Goal: Information Seeking & Learning: Learn about a topic

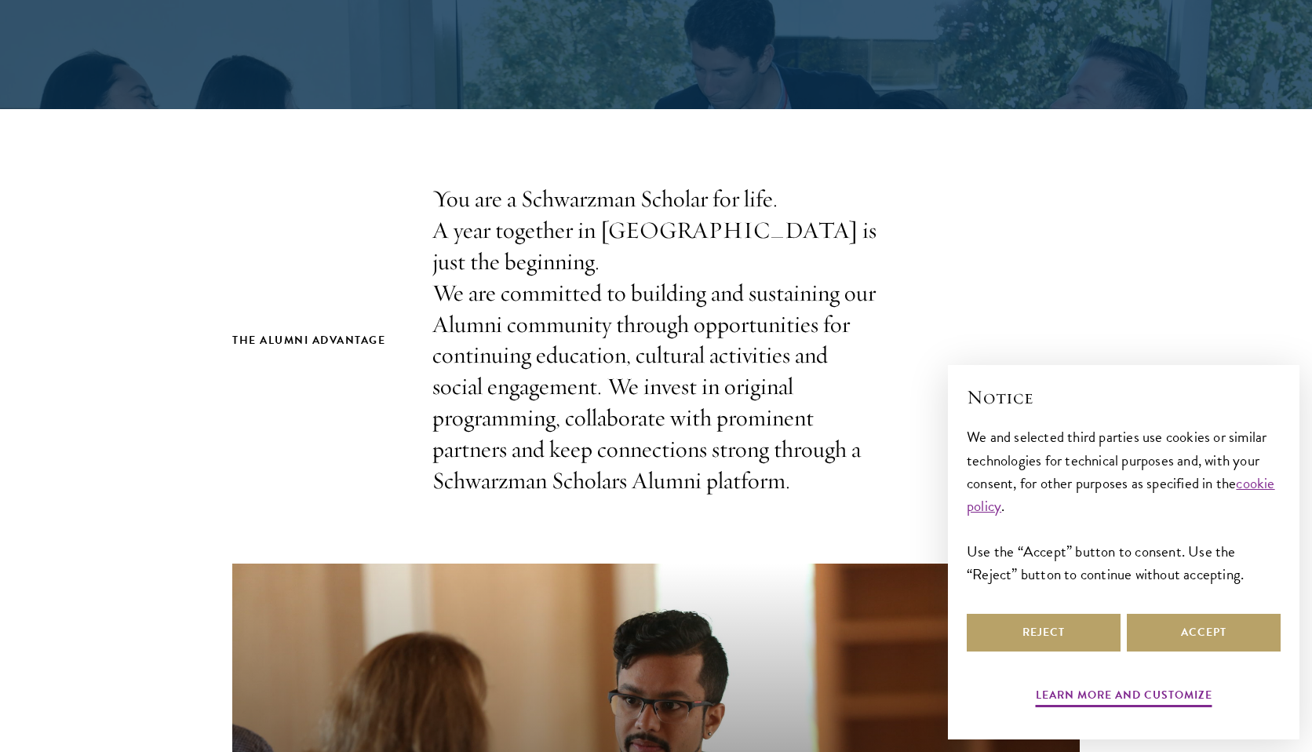
scroll to position [474, 0]
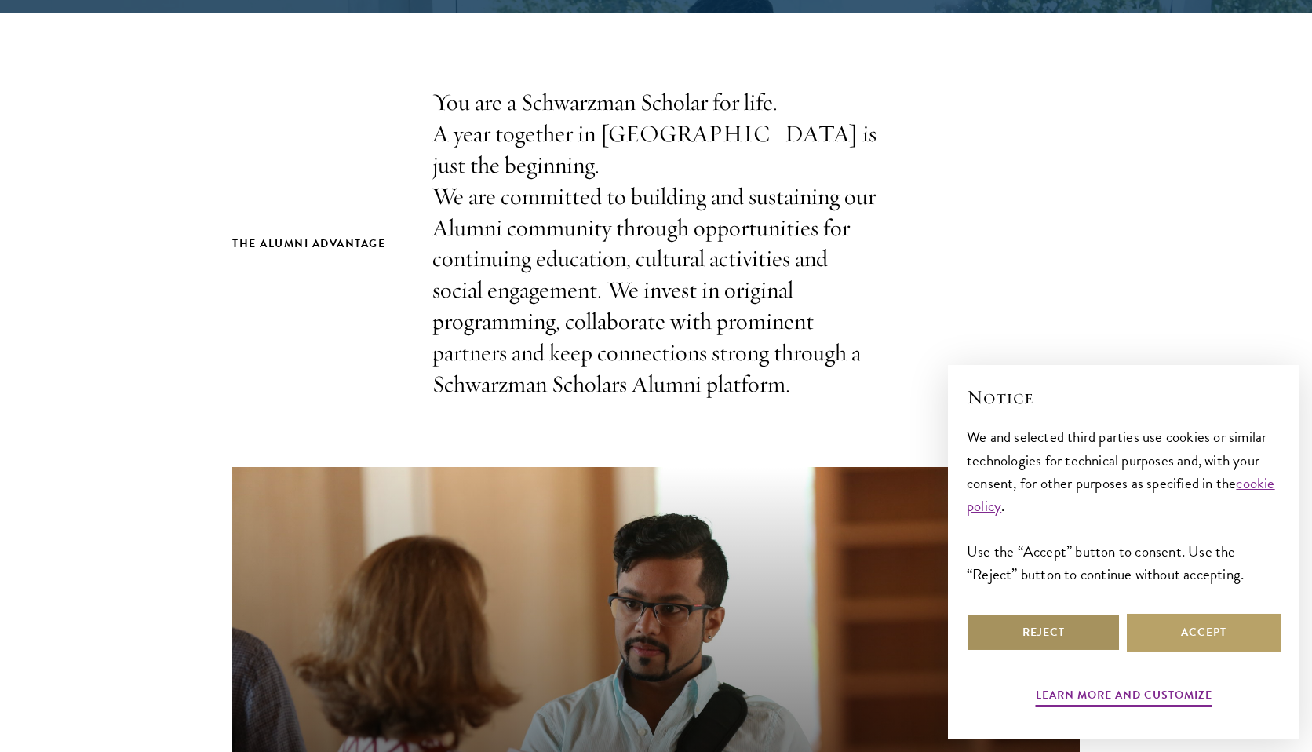
click at [1083, 642] on button "Reject" at bounding box center [1044, 632] width 154 height 38
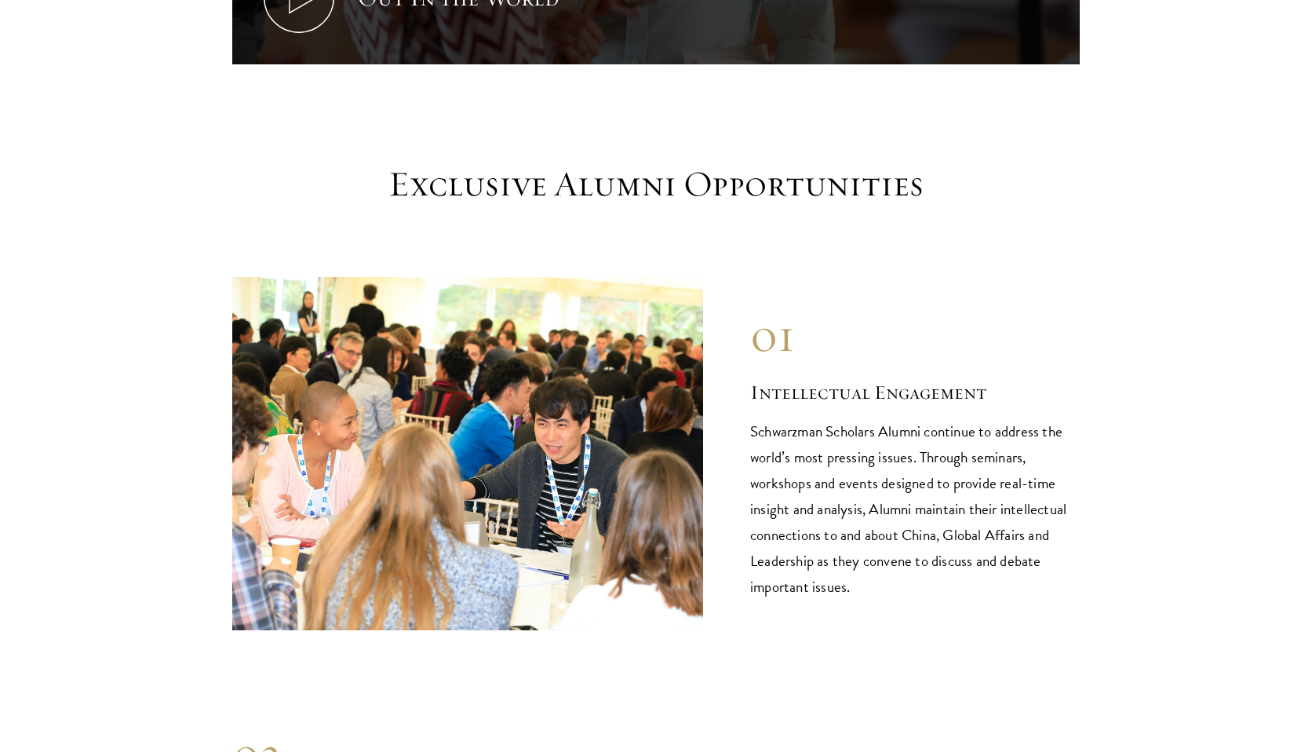
scroll to position [1356, 0]
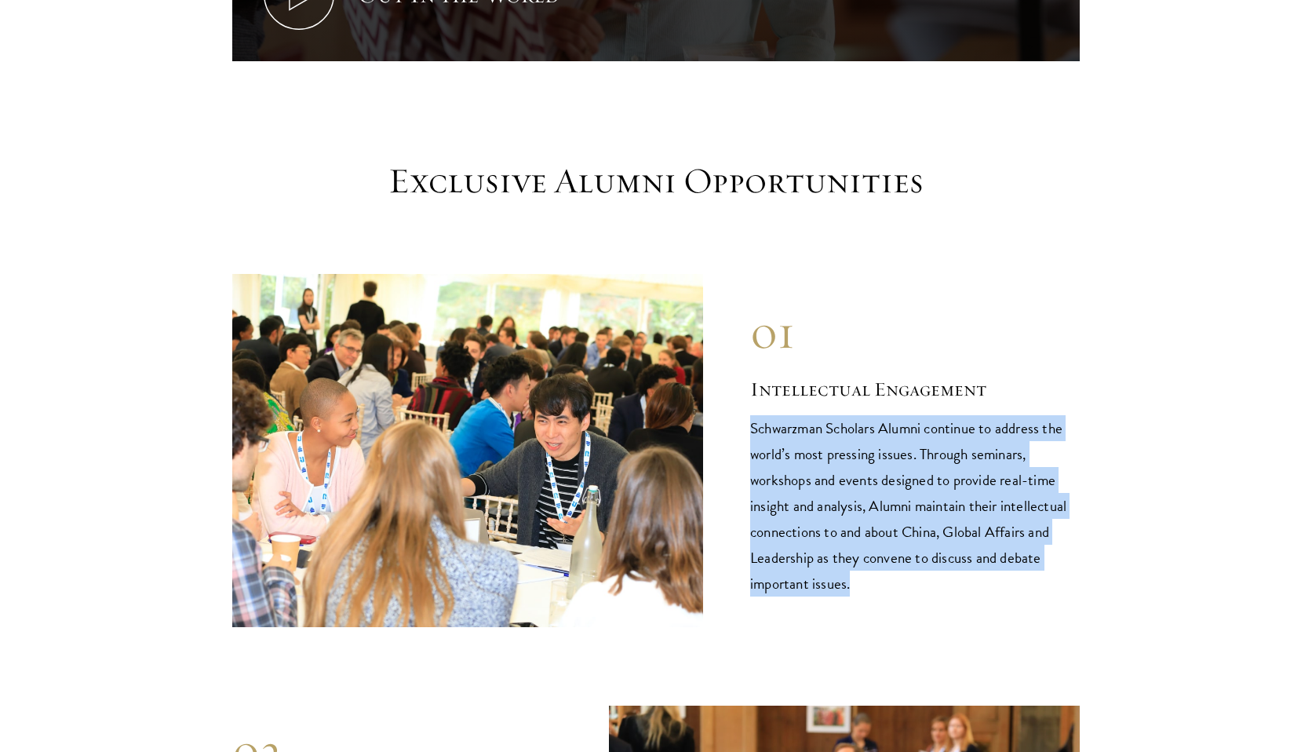
drag, startPoint x: 1047, startPoint y: 570, endPoint x: 1081, endPoint y: 378, distance: 194.5
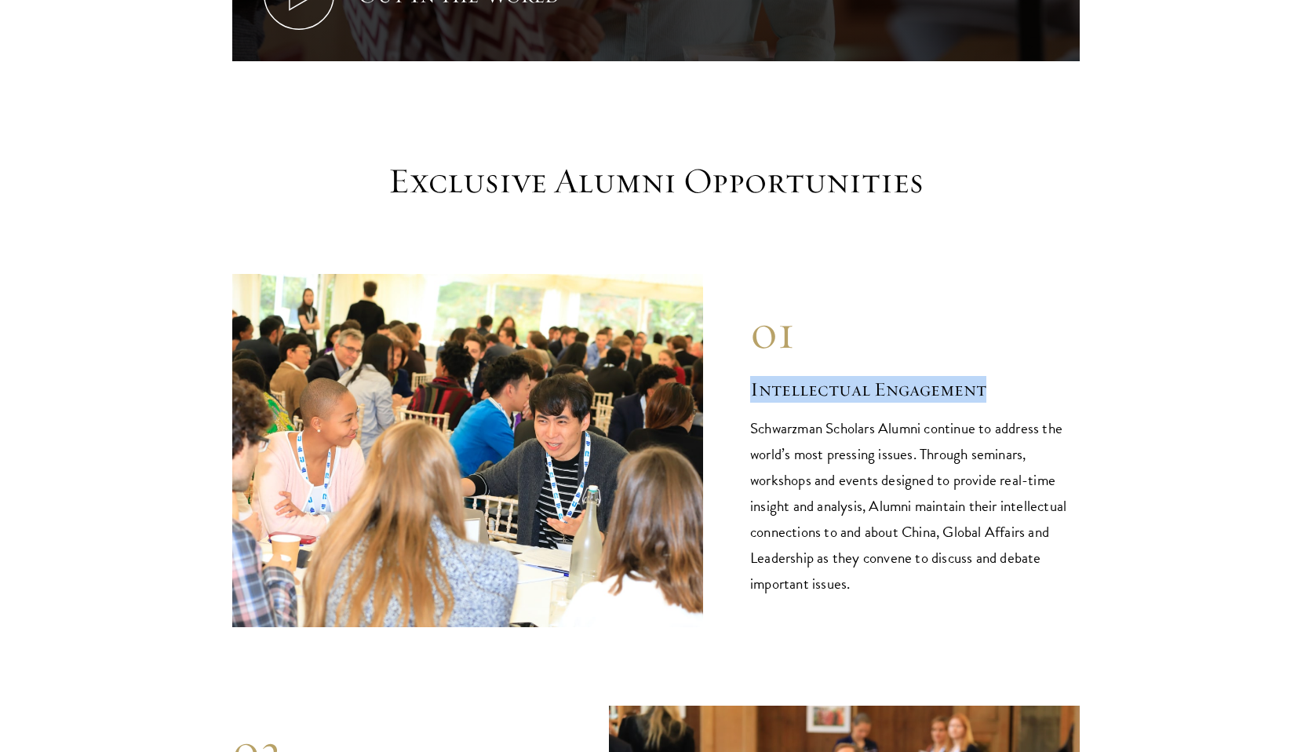
drag, startPoint x: 1074, startPoint y: 353, endPoint x: 1074, endPoint y: 335, distance: 18.0
click at [1074, 335] on div "01 Intellectual Engagement Schwarzman Scholars Alumni continue to address the w…" at bounding box center [914, 450] width 329 height 293
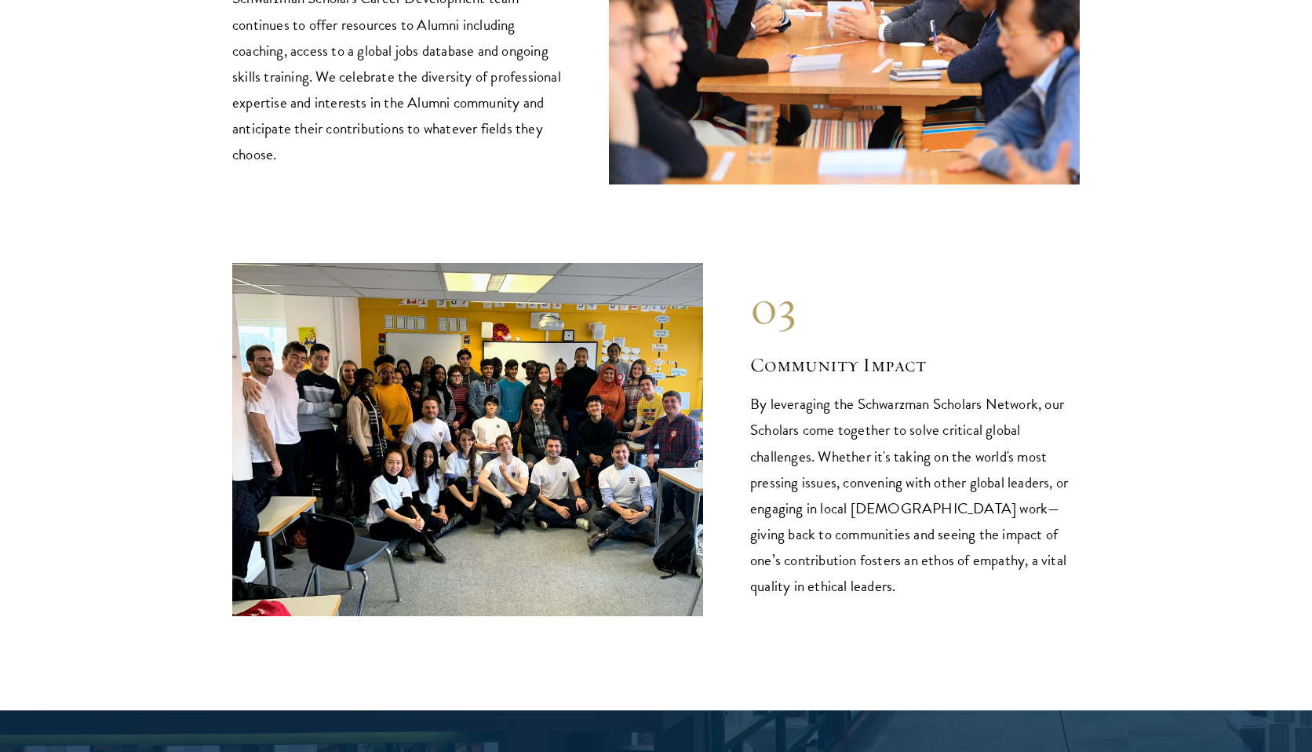
scroll to position [2232, 0]
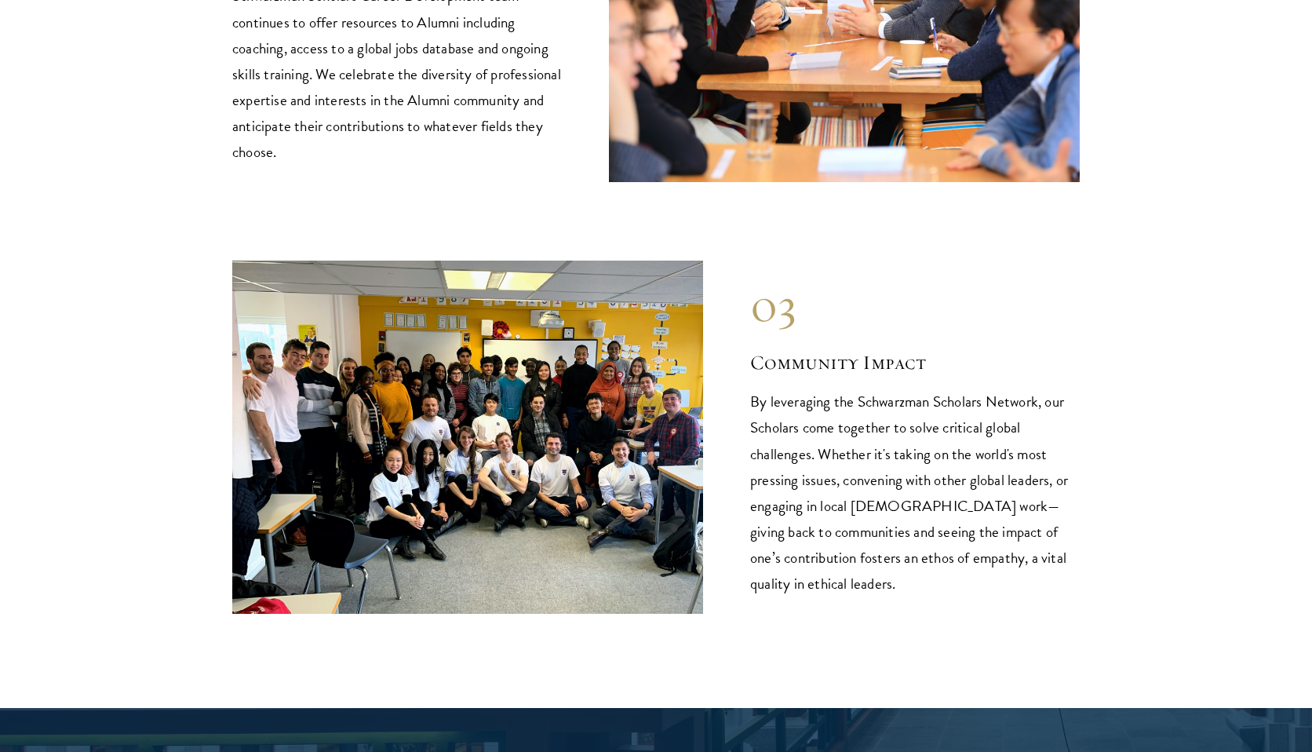
click at [836, 396] on p "By leveraging the Schwarzman Scholars Network, our Scholars come together to so…" at bounding box center [914, 491] width 329 height 207
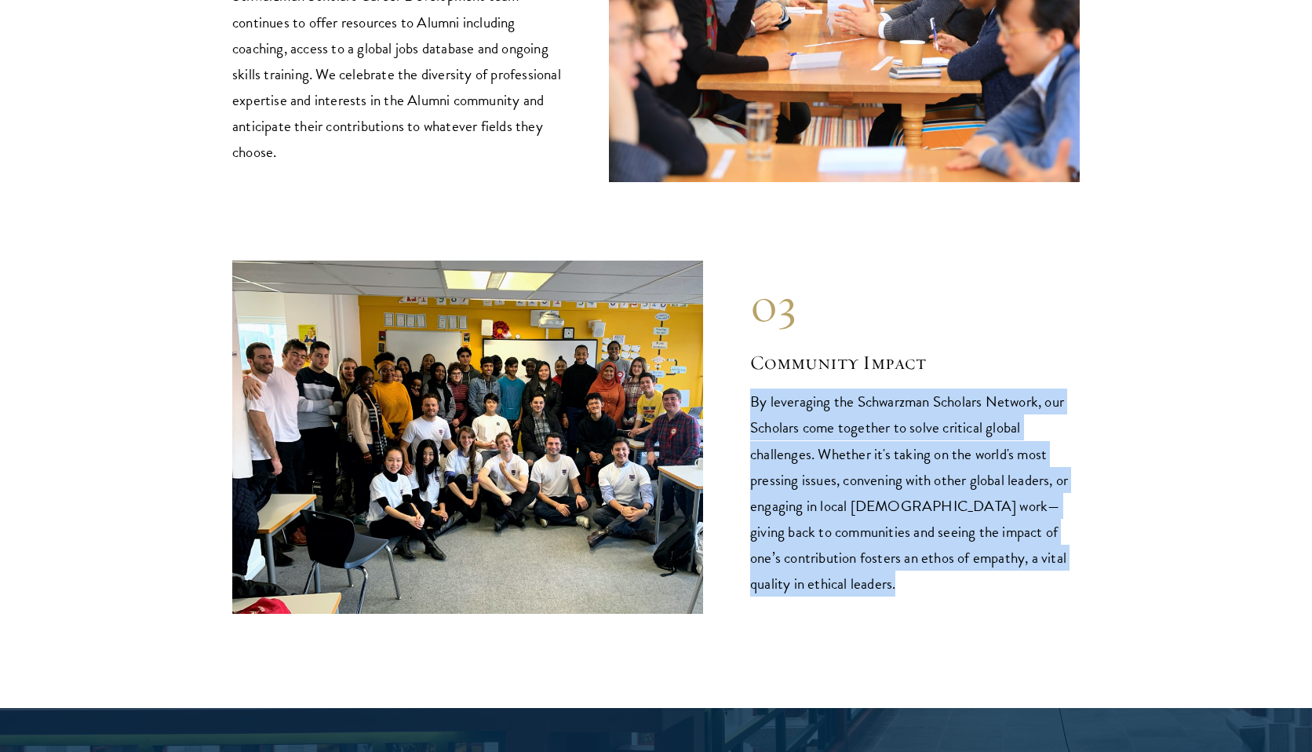
click at [836, 396] on p "By leveraging the Schwarzman Scholars Network, our Scholars come together to so…" at bounding box center [914, 491] width 329 height 207
click at [929, 345] on div "03 Community Impact By leveraging the Schwarzman Scholars Network, our Scholars…" at bounding box center [914, 436] width 329 height 319
drag, startPoint x: 929, startPoint y: 345, endPoint x: 914, endPoint y: 548, distance: 203.7
click at [914, 548] on div "03 Community Impact By leveraging the Schwarzman Scholars Network, our Scholars…" at bounding box center [914, 436] width 329 height 319
click at [914, 548] on p "By leveraging the Schwarzman Scholars Network, our Scholars come together to so…" at bounding box center [914, 491] width 329 height 207
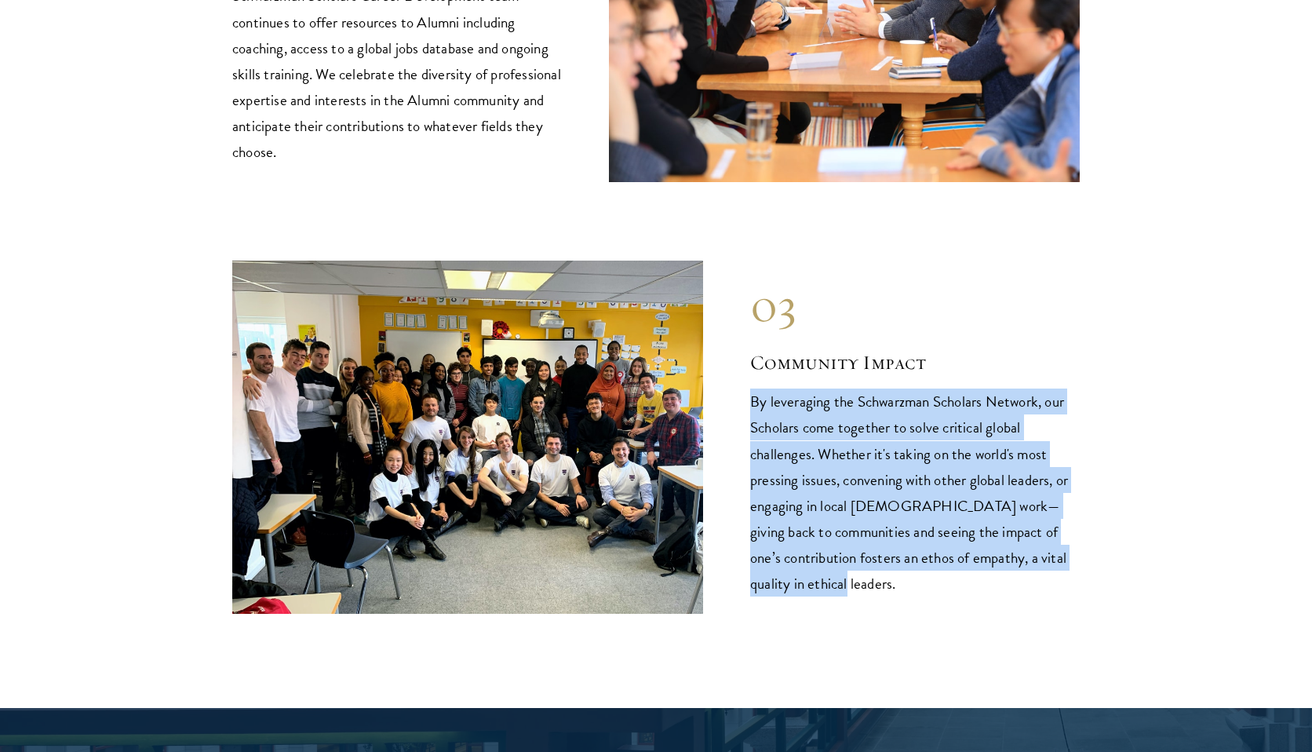
drag, startPoint x: 972, startPoint y: 552, endPoint x: 989, endPoint y: 348, distance: 204.7
click at [989, 348] on div "03 Community Impact By leveraging the Schwarzman Scholars Network, our Scholars…" at bounding box center [914, 436] width 329 height 319
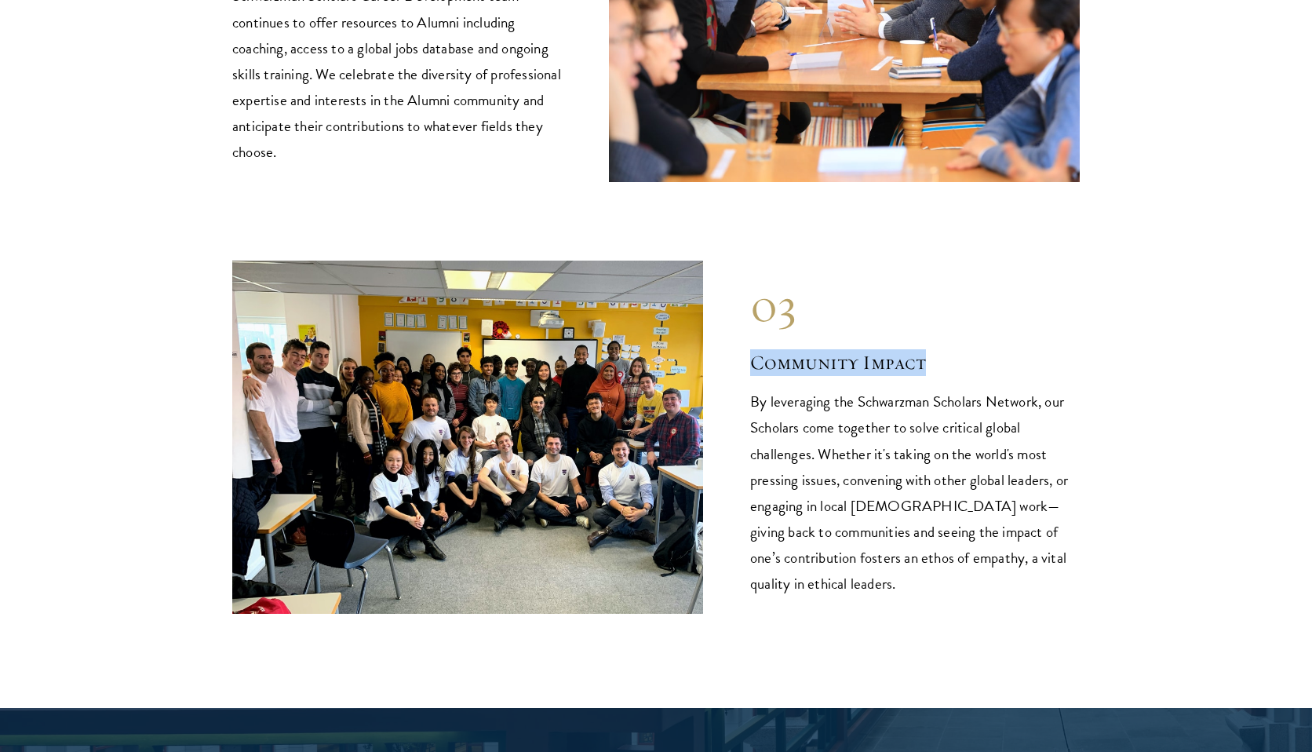
click at [996, 308] on div "03 Community Impact By leveraging the Schwarzman Scholars Network, our Scholars…" at bounding box center [914, 436] width 329 height 319
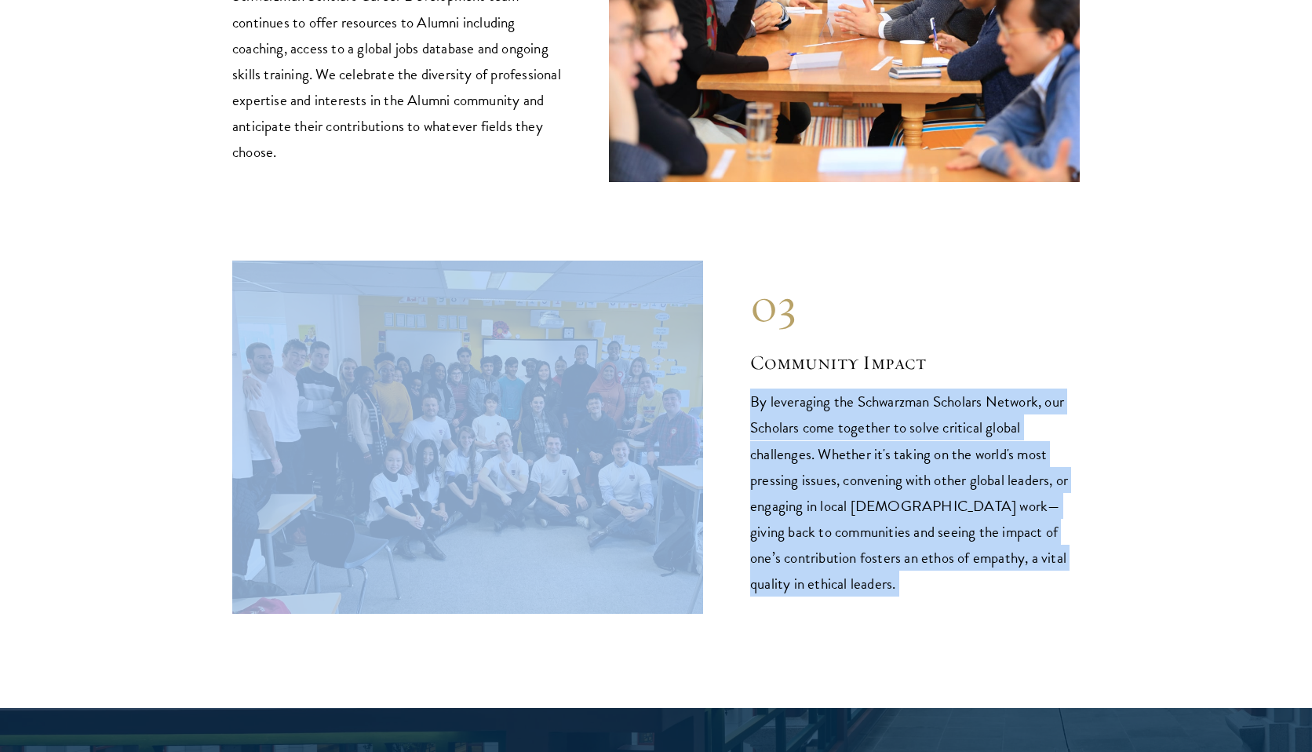
drag, startPoint x: 1017, startPoint y: 340, endPoint x: 977, endPoint y: 599, distance: 261.8
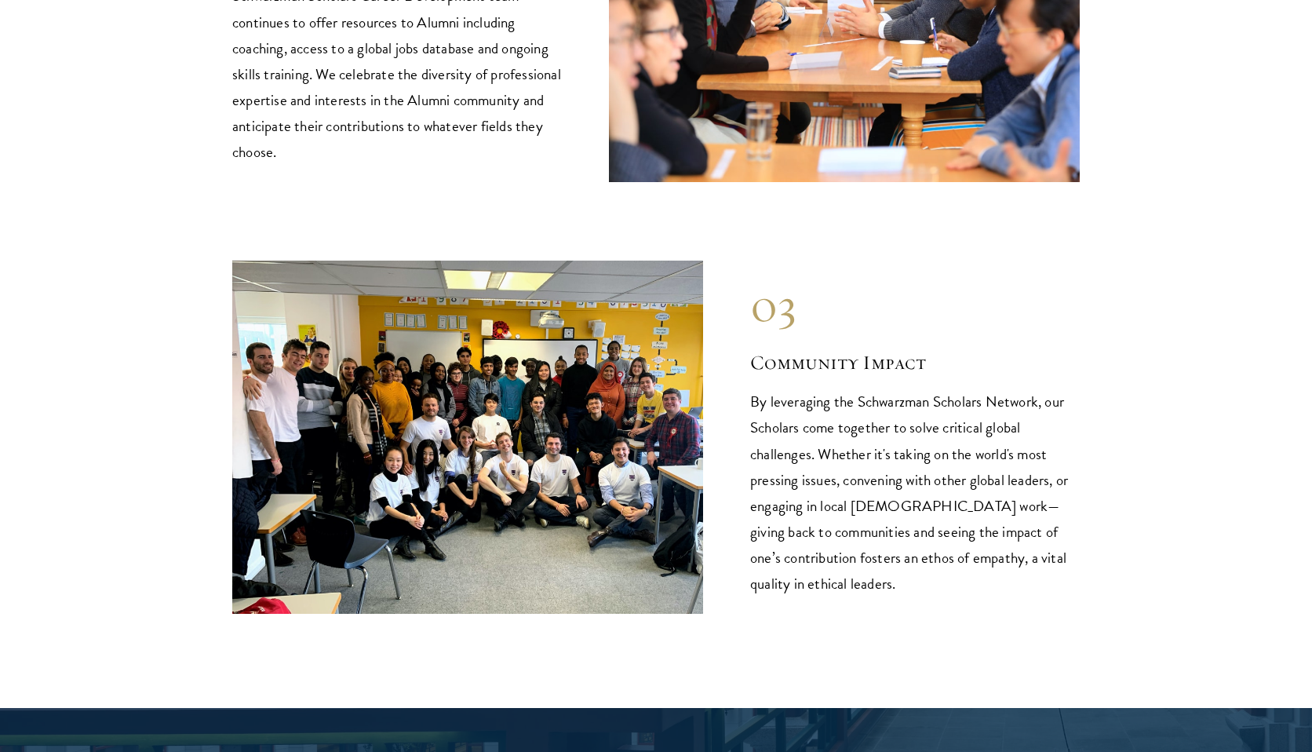
click at [1002, 550] on p "By leveraging the Schwarzman Scholars Network, our Scholars come together to so…" at bounding box center [914, 491] width 329 height 207
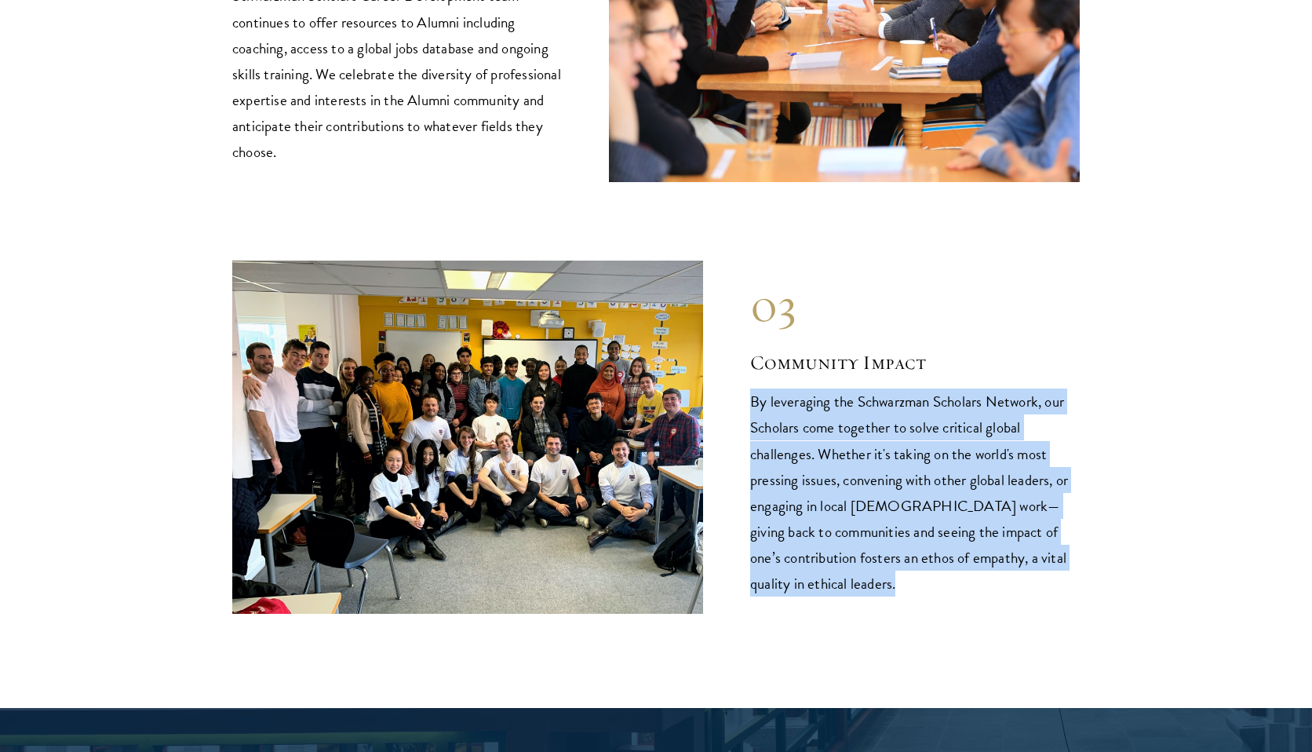
click at [1002, 550] on p "By leveraging the Schwarzman Scholars Network, our Scholars come together to so…" at bounding box center [914, 491] width 329 height 207
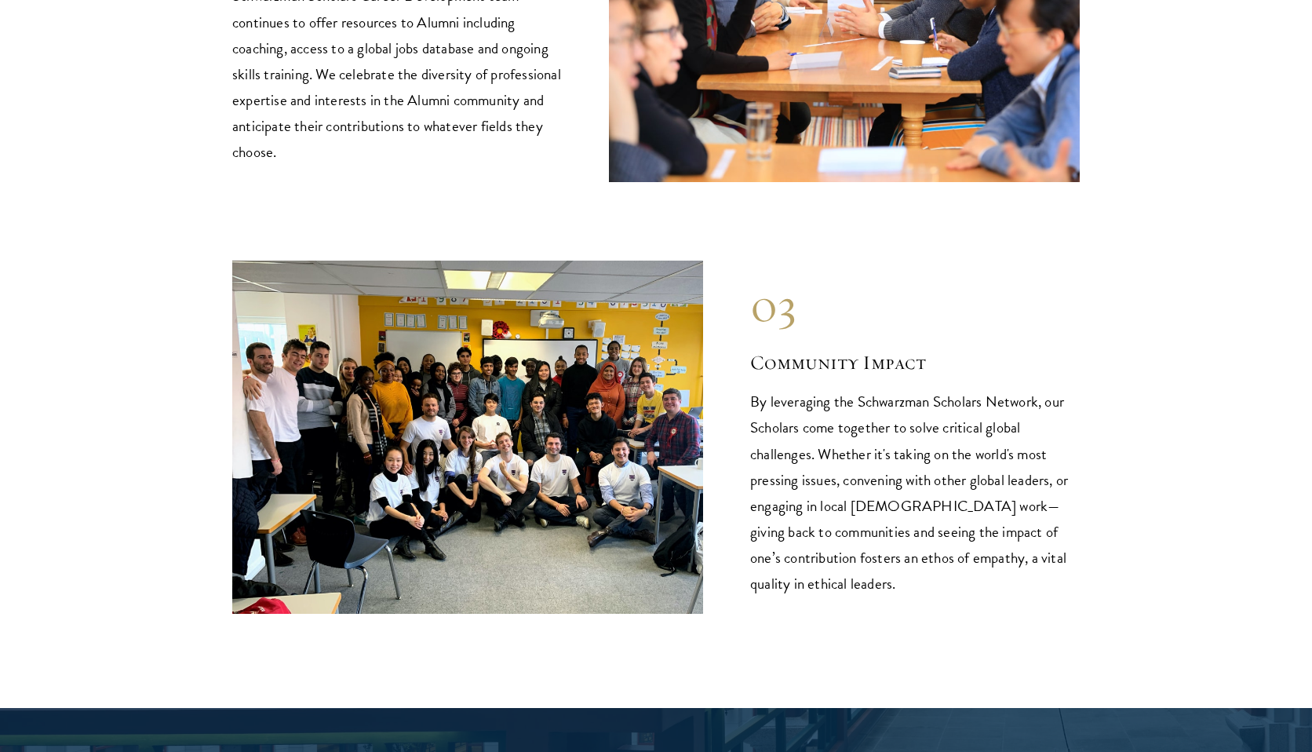
click at [1037, 550] on p "By leveraging the Schwarzman Scholars Network, our Scholars come together to so…" at bounding box center [914, 491] width 329 height 207
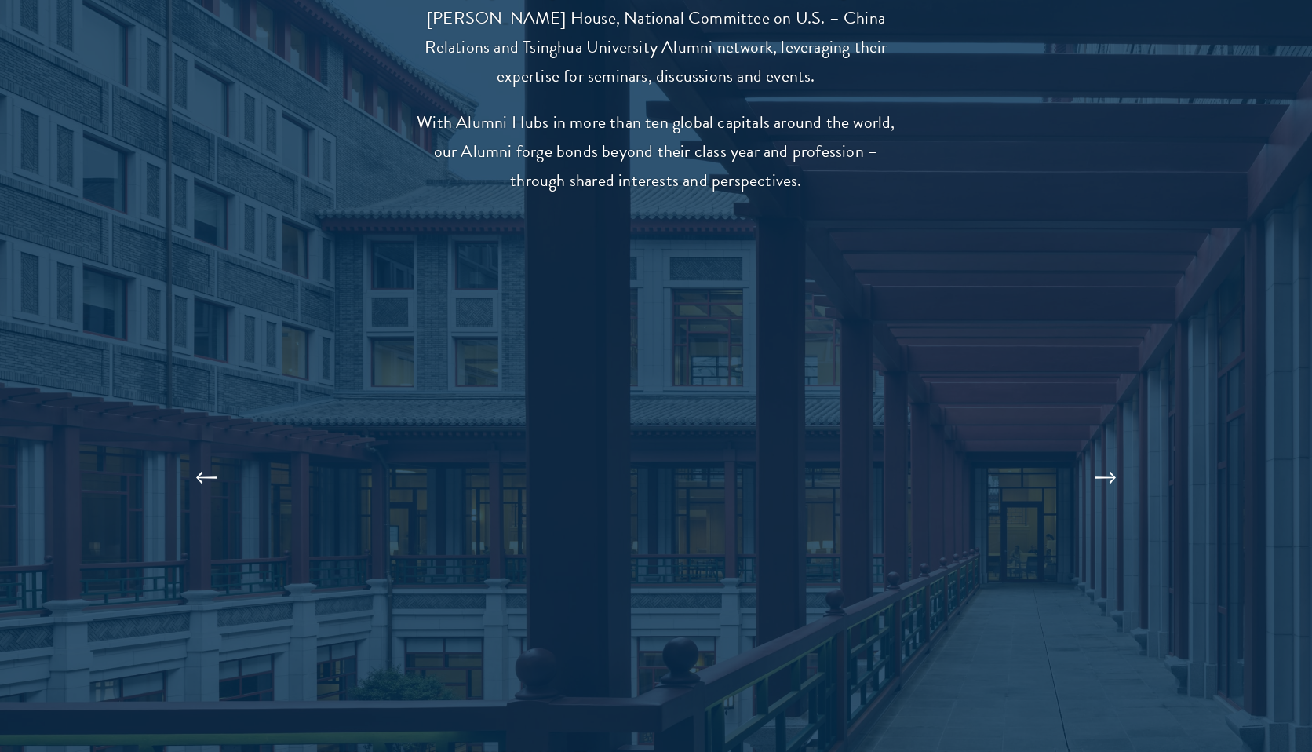
scroll to position [3272, 0]
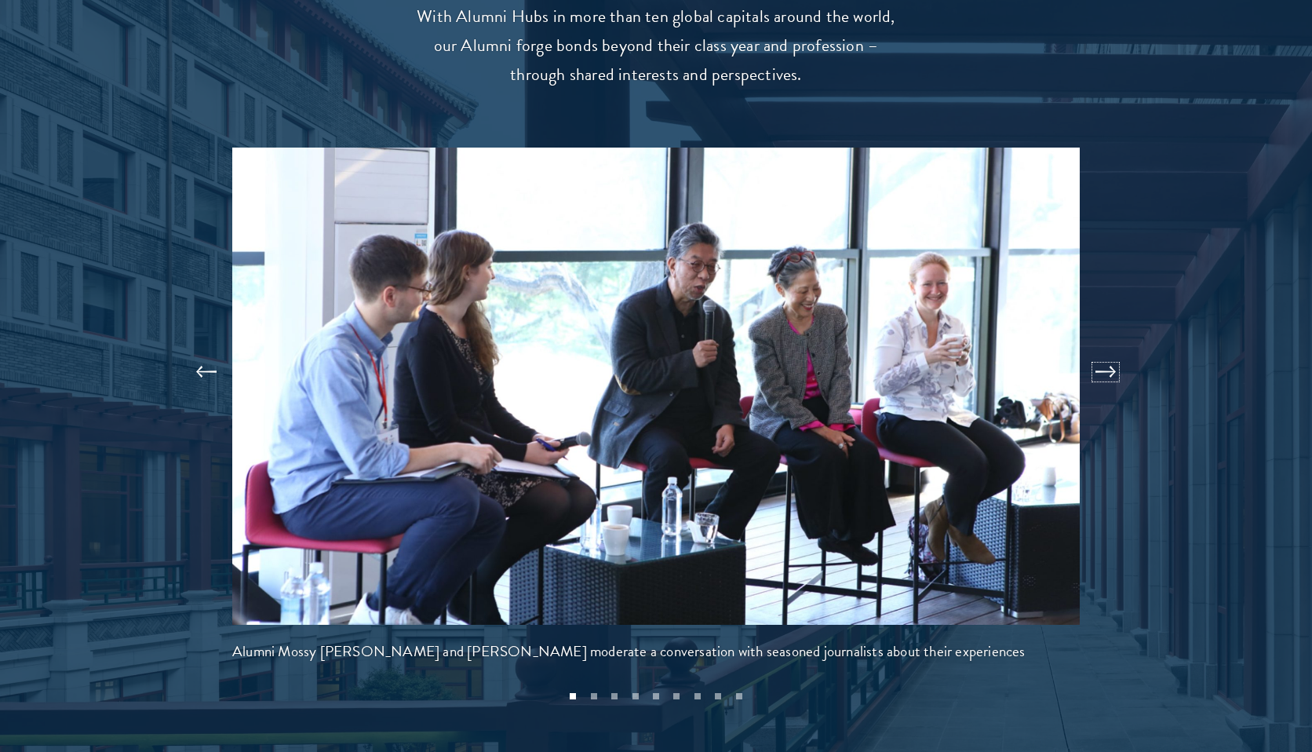
click at [1116, 350] on button at bounding box center [1105, 372] width 52 height 44
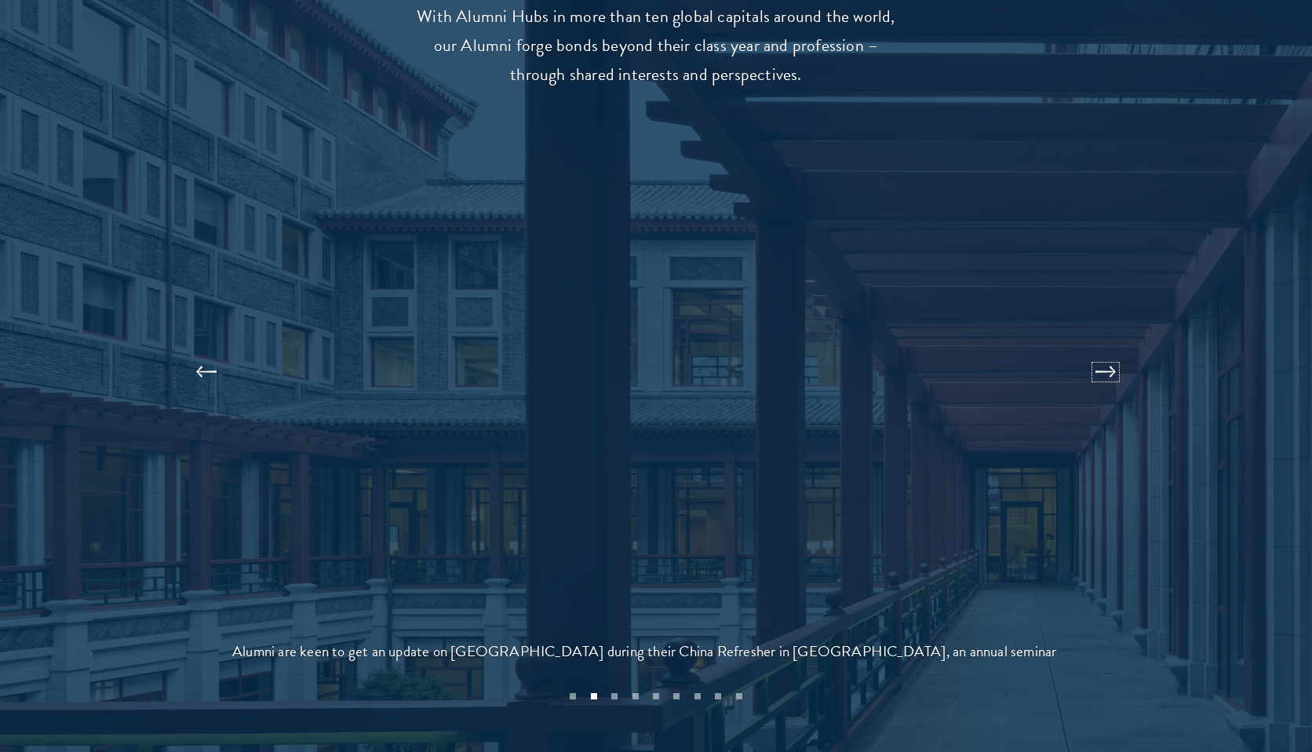
click at [1113, 350] on button at bounding box center [1105, 372] width 52 height 44
click at [1110, 362] on button at bounding box center [1105, 384] width 52 height 44
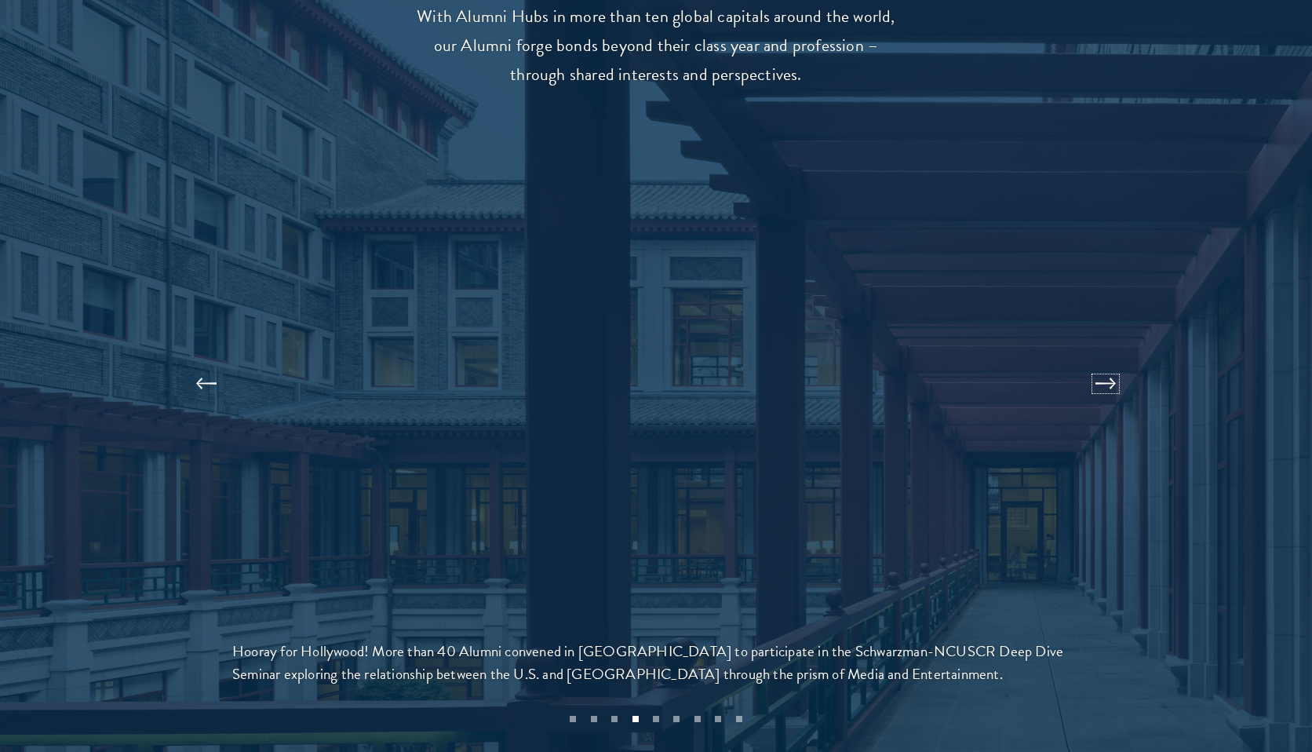
click at [1110, 362] on button at bounding box center [1105, 384] width 52 height 44
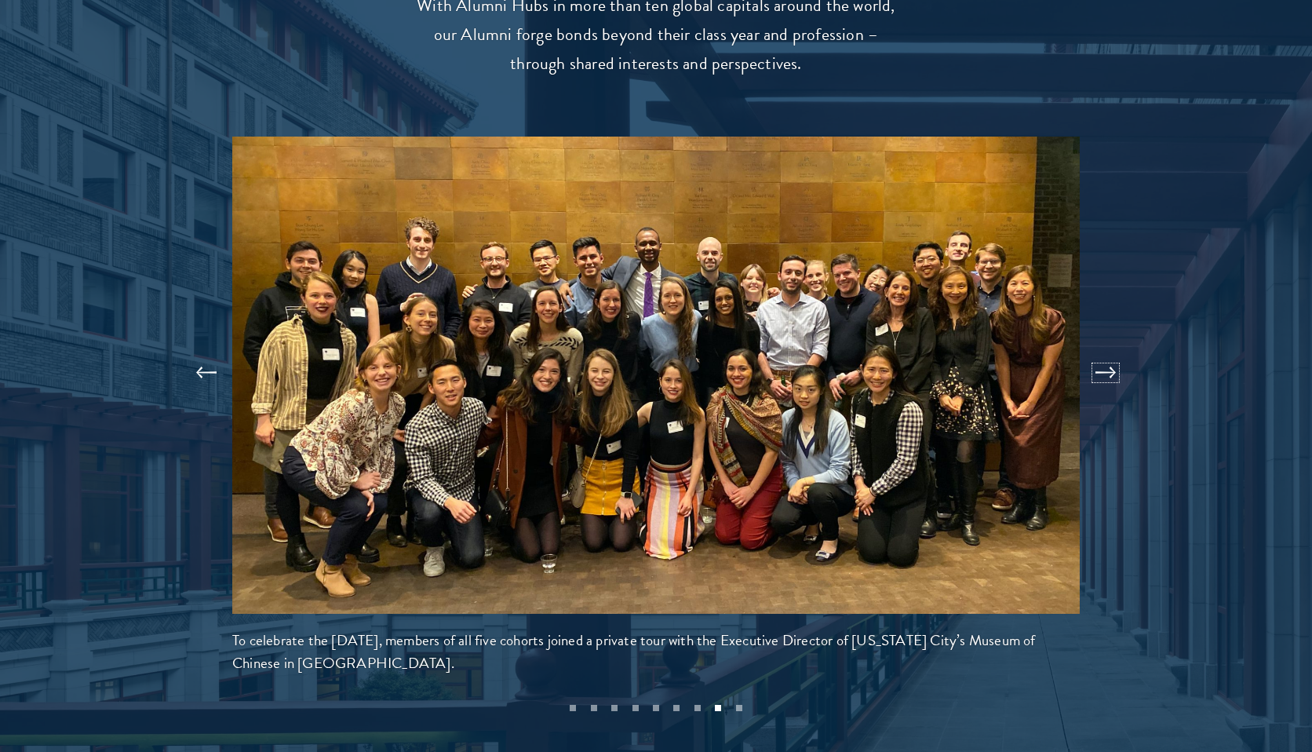
click at [1110, 351] on button at bounding box center [1105, 373] width 52 height 44
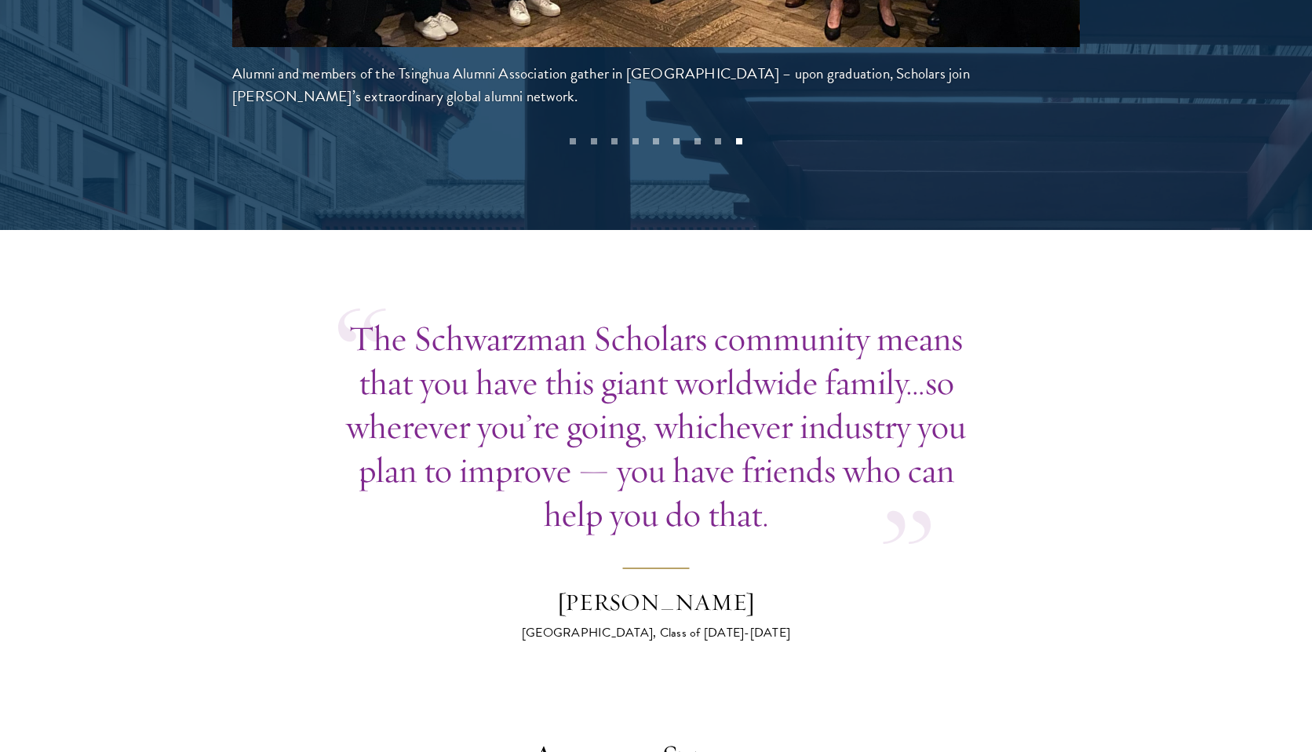
scroll to position [3855, 0]
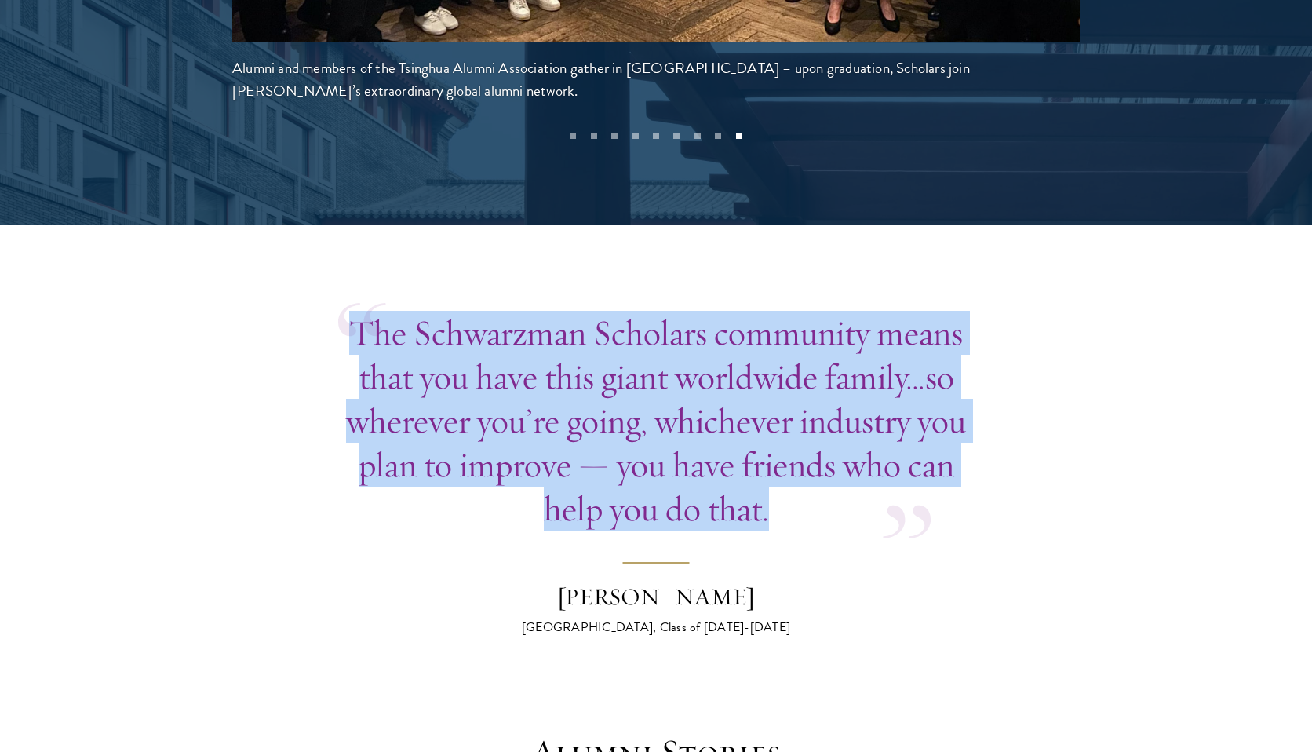
drag, startPoint x: 981, startPoint y: 495, endPoint x: 1010, endPoint y: 272, distance: 224.8
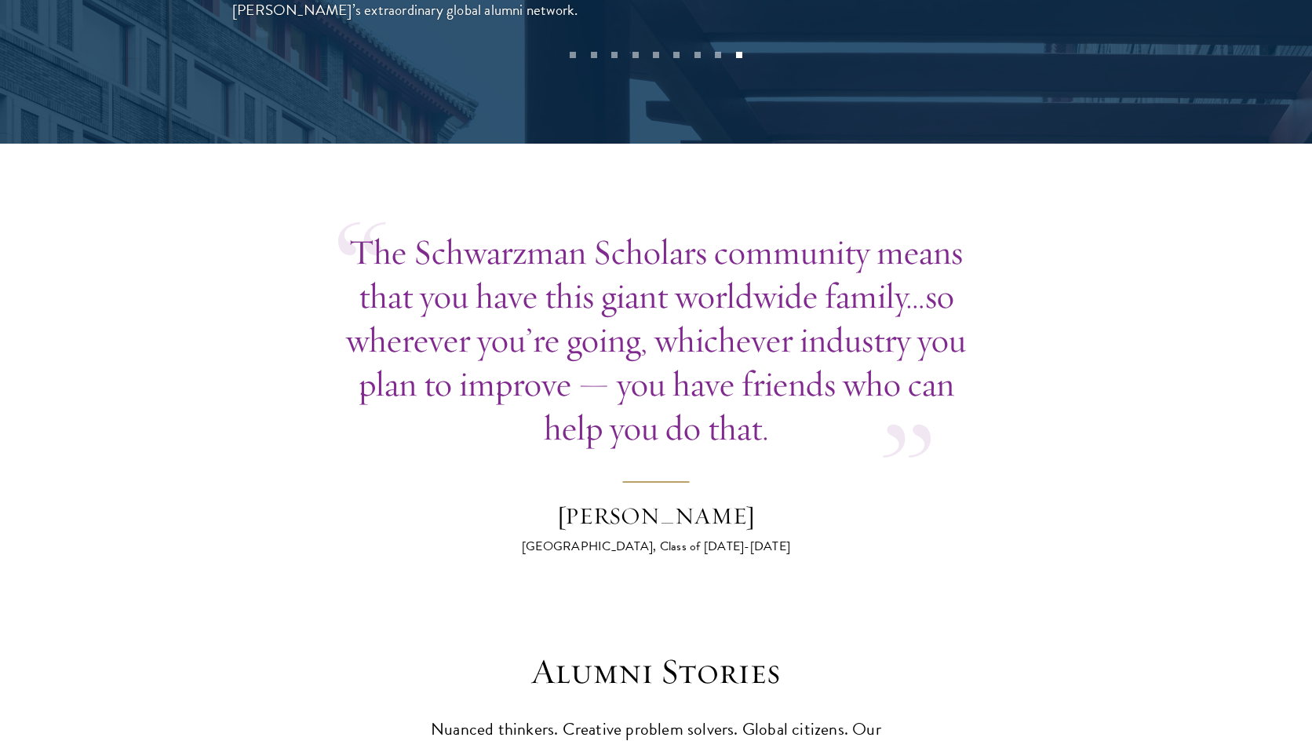
scroll to position [3937, 0]
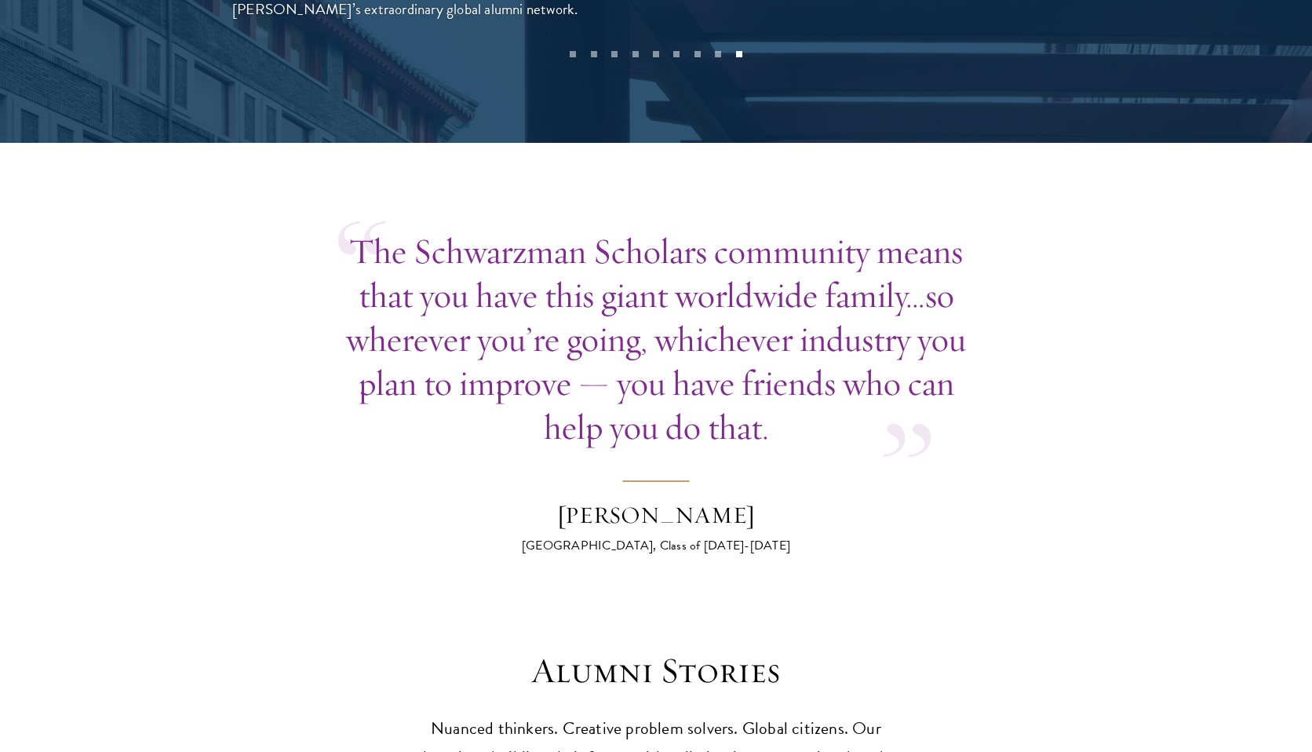
click at [1010, 272] on section "The Schwarzman Scholars community means that you have this giant worldwide fami…" at bounding box center [656, 392] width 1312 height 326
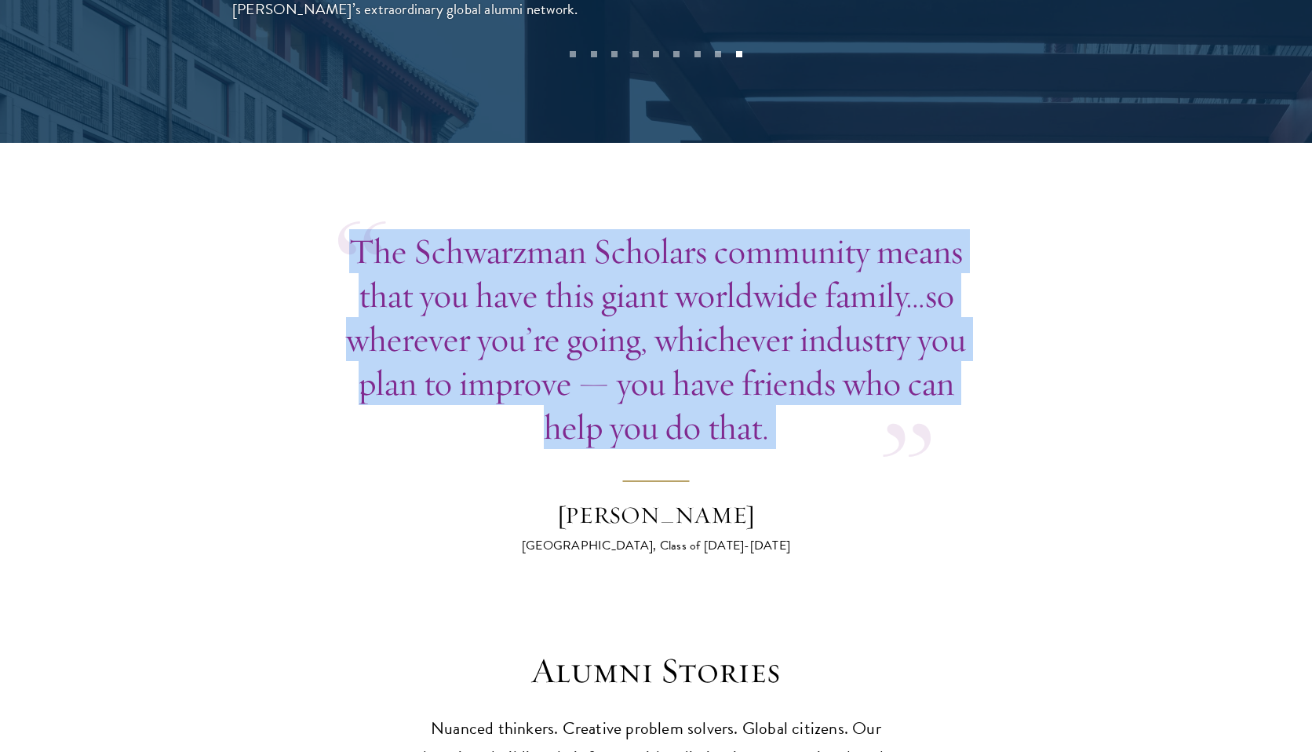
click at [1010, 272] on section "The Schwarzman Scholars community means that you have this giant worldwide fami…" at bounding box center [656, 392] width 1312 height 326
click at [1007, 295] on section "The Schwarzman Scholars community means that you have this giant worldwide fami…" at bounding box center [656, 392] width 1312 height 326
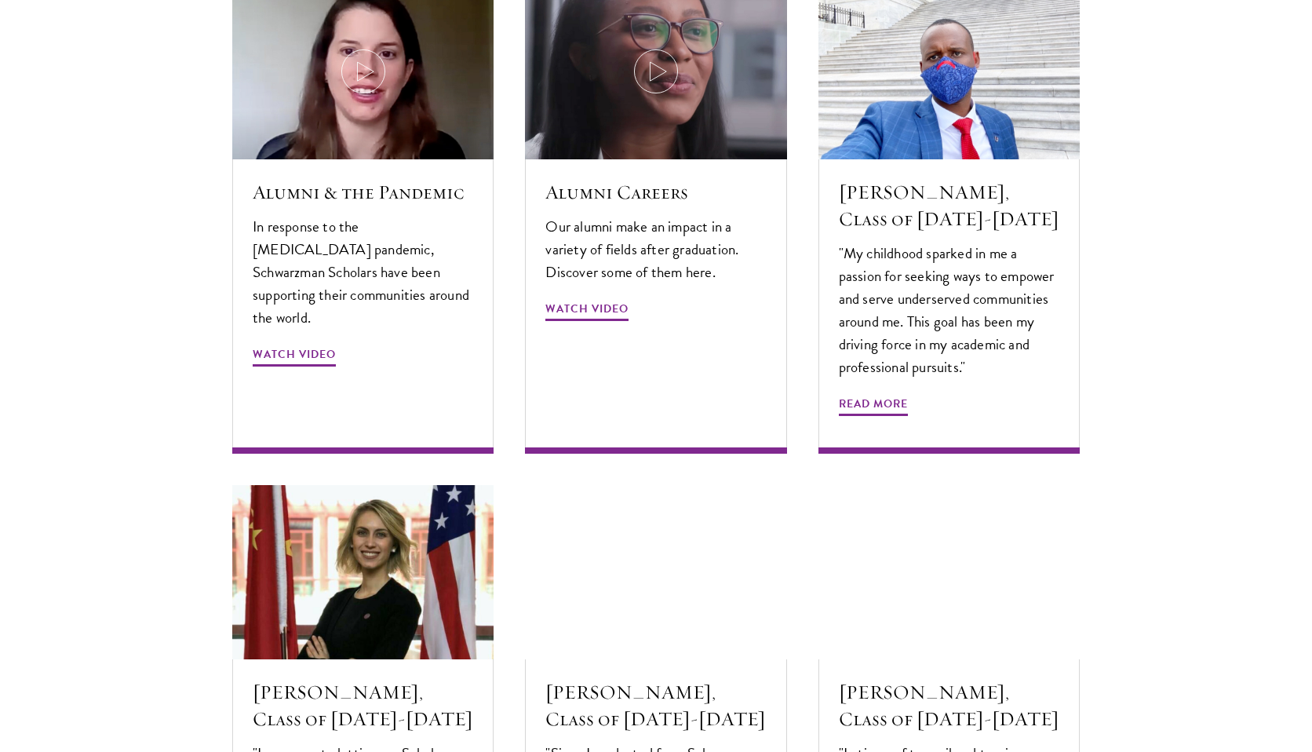
scroll to position [4862, 0]
